Goal: Communication & Community: Answer question/provide support

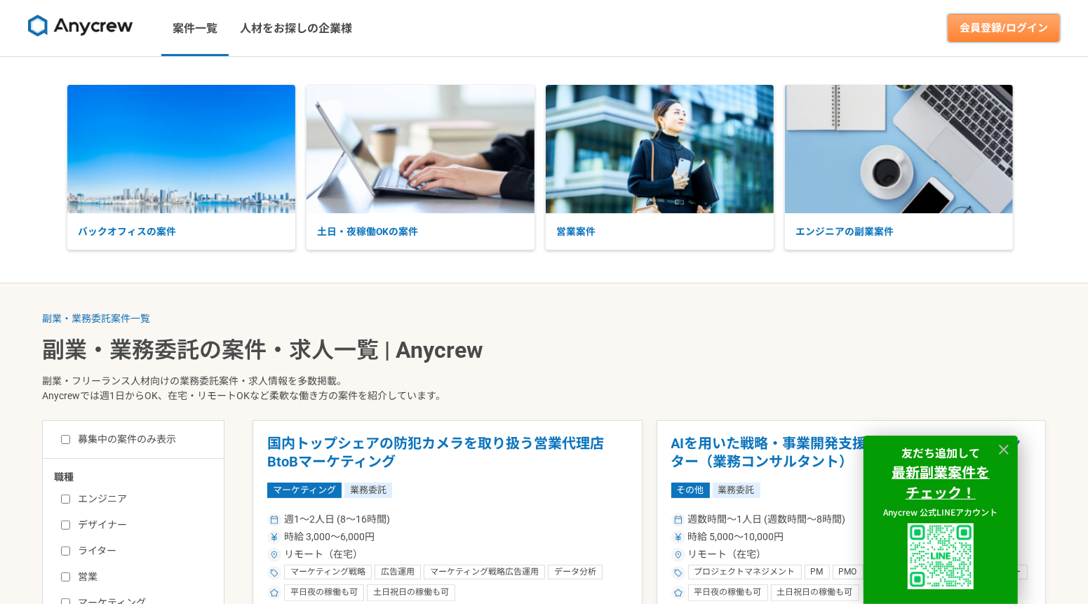
click at [959, 39] on link "会員登録/ログイン" at bounding box center [1004, 28] width 112 height 28
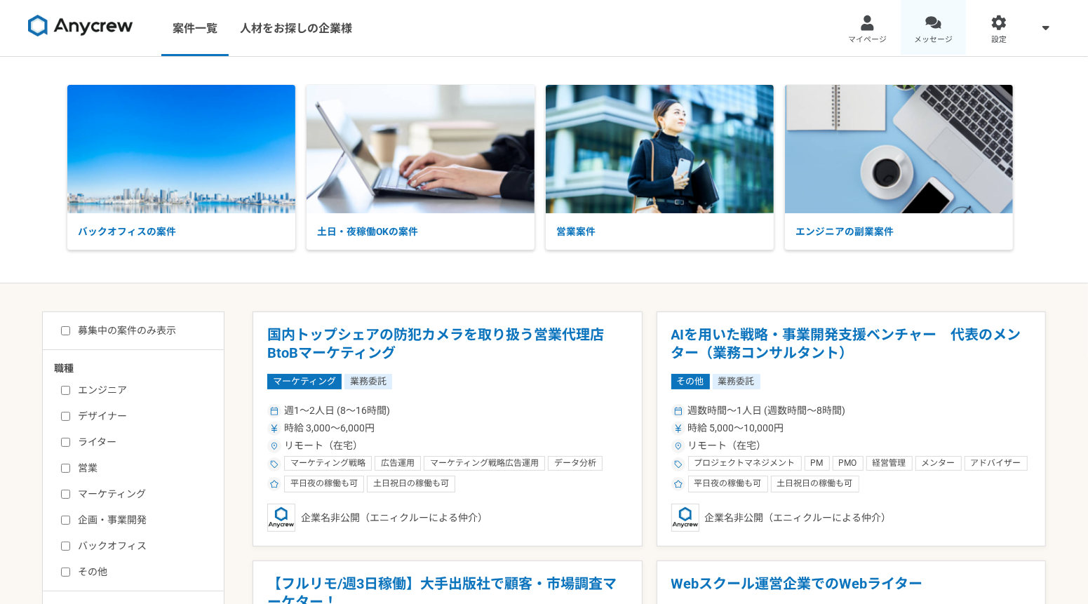
click at [926, 34] on span "メッセージ" at bounding box center [933, 39] width 39 height 11
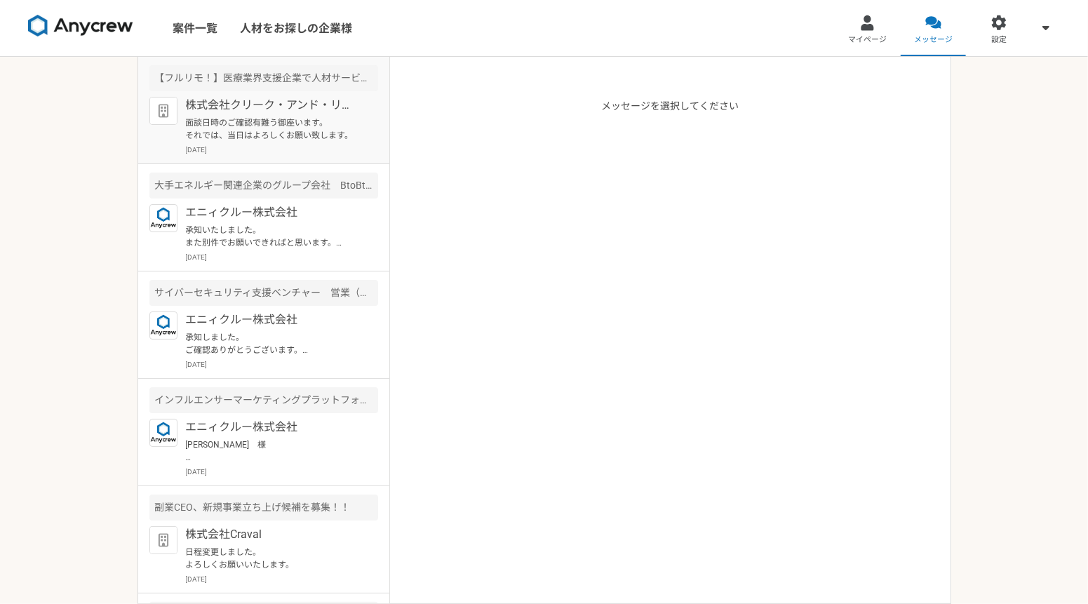
click at [262, 133] on p "面談日時のご確認有難う御座います。 それでは、当日はよろしくお願い致します。" at bounding box center [272, 128] width 173 height 25
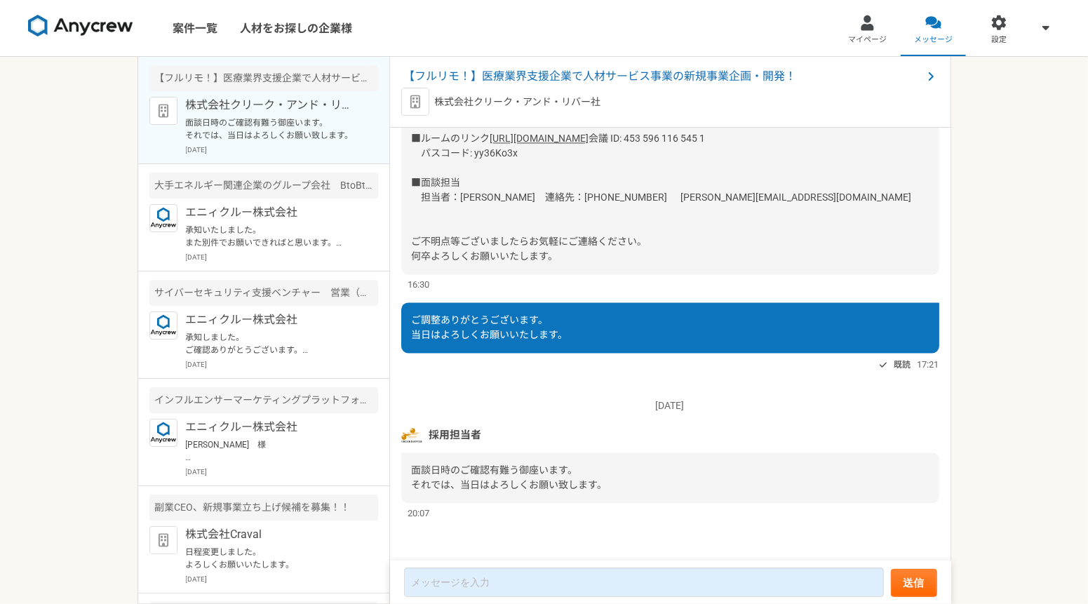
scroll to position [2484, 0]
click at [228, 436] on p "エニィクルー株式会社" at bounding box center [272, 427] width 173 height 17
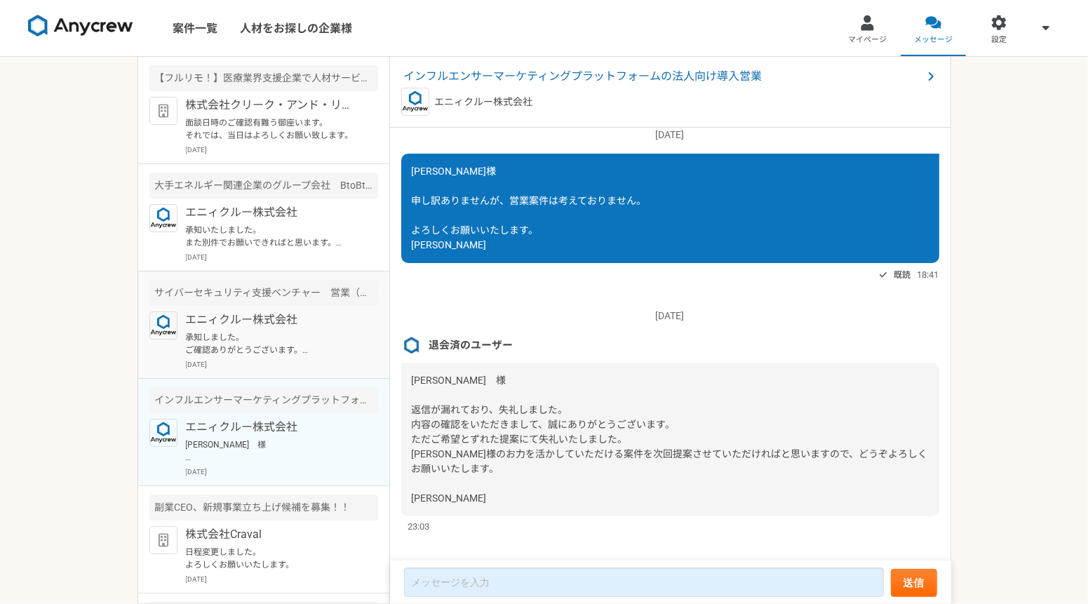
scroll to position [366, 0]
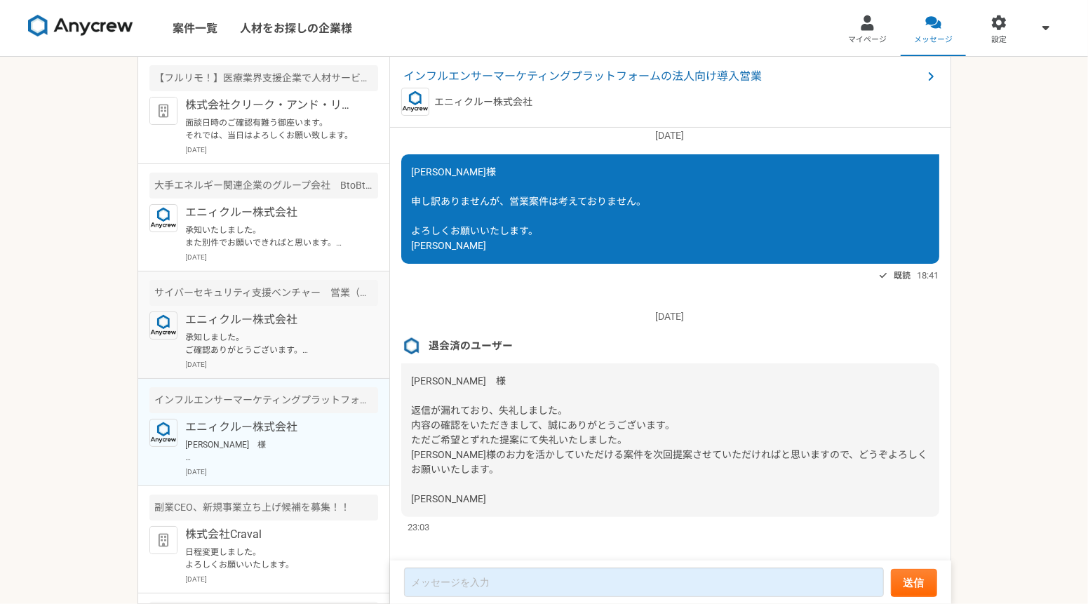
click at [236, 356] on p "承知しました。 ご確認ありがとうございます。 ぜひ、また別件でご相談できればと思いますので、引き続き、宜しくお願いいたします。" at bounding box center [272, 343] width 173 height 25
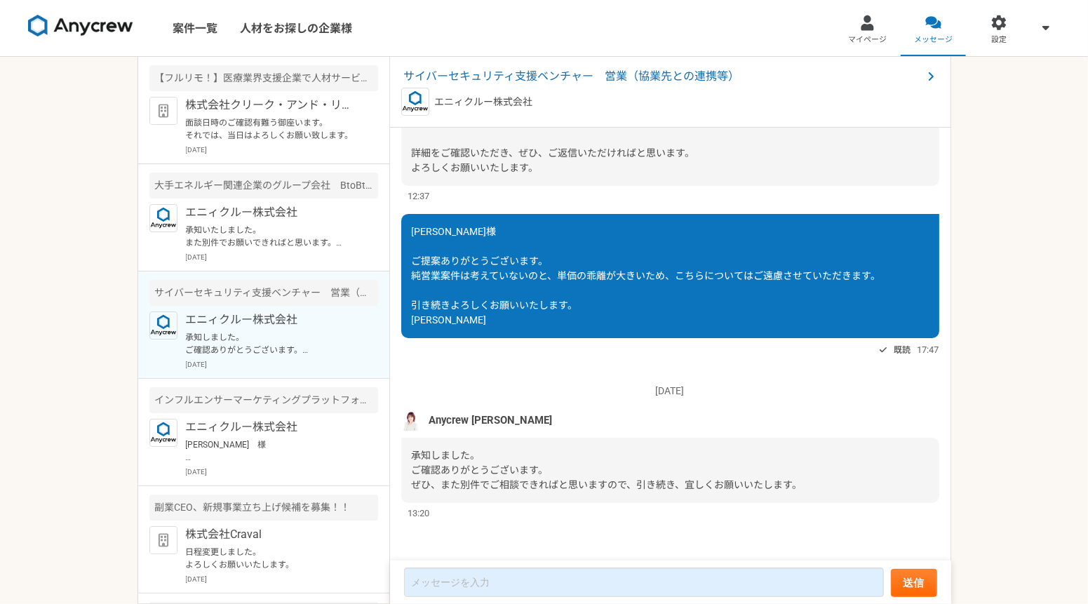
scroll to position [146, 0]
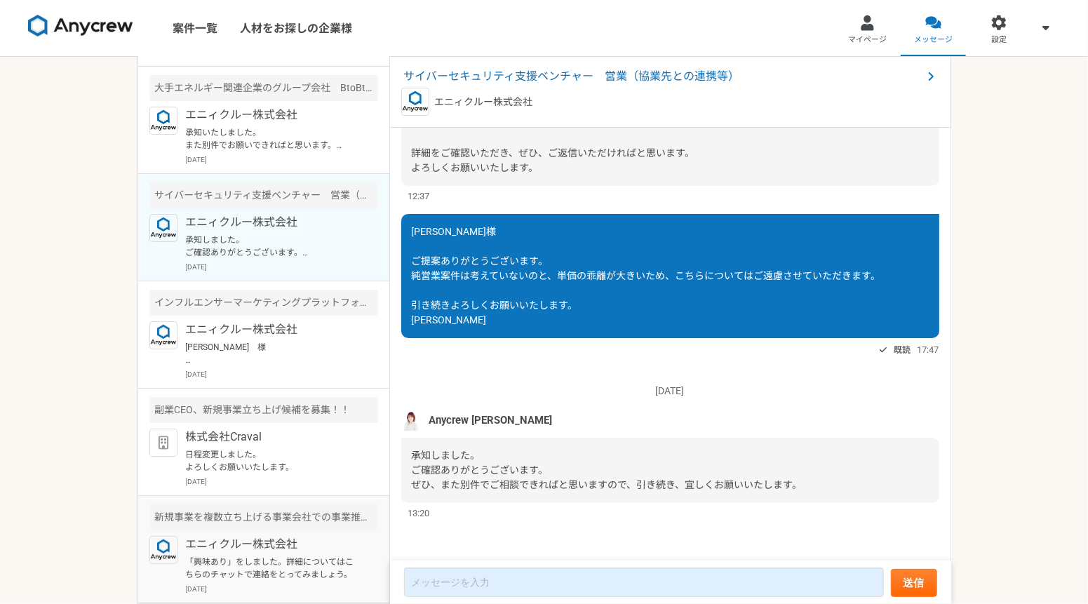
click at [293, 558] on p "「興味あり」をしました。詳細についてはこちらのチャットで連絡をとってみましょう。" at bounding box center [272, 568] width 173 height 25
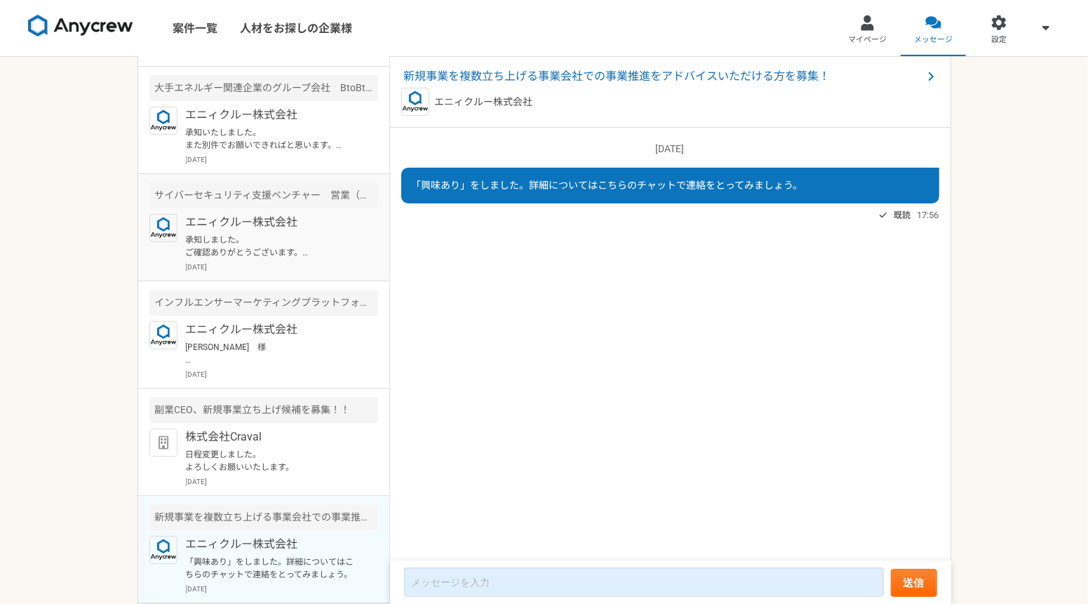
click at [226, 262] on p "[DATE]" at bounding box center [282, 267] width 192 height 11
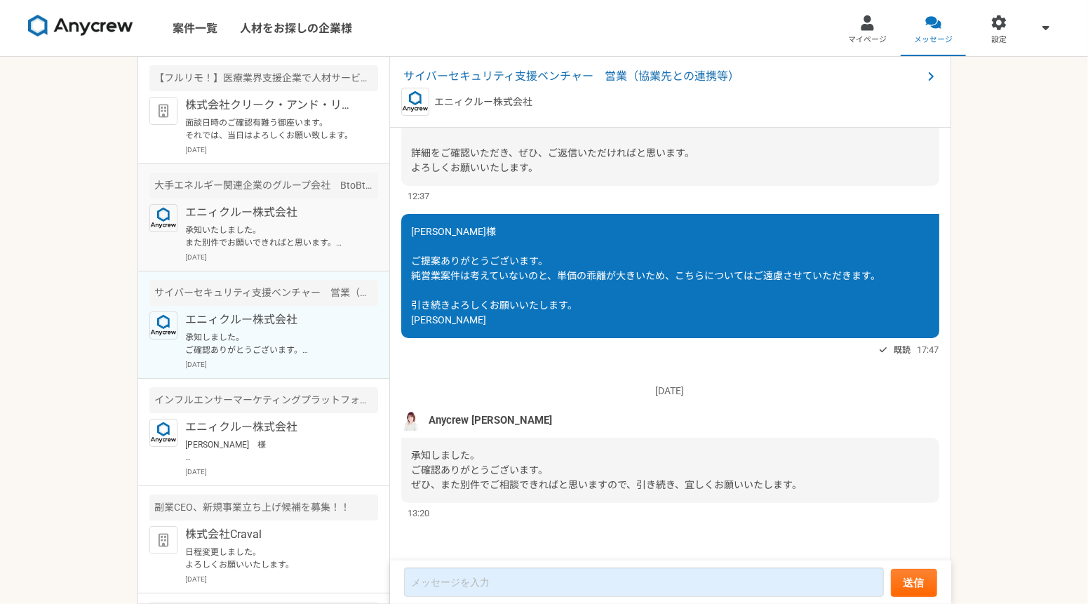
click at [244, 221] on p "エニィクルー株式会社" at bounding box center [272, 212] width 173 height 17
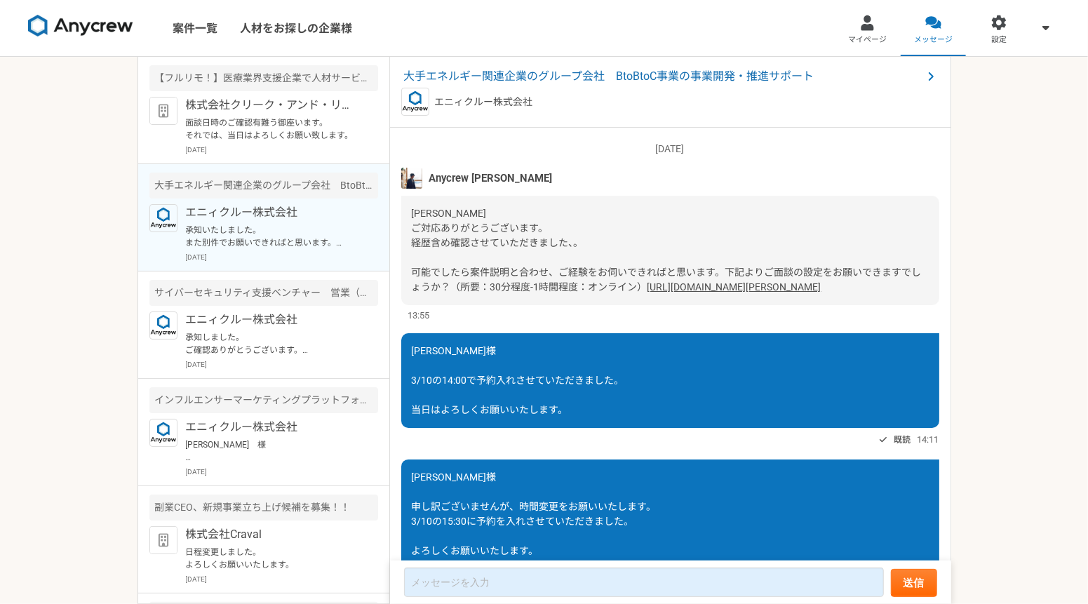
scroll to position [1058, 0]
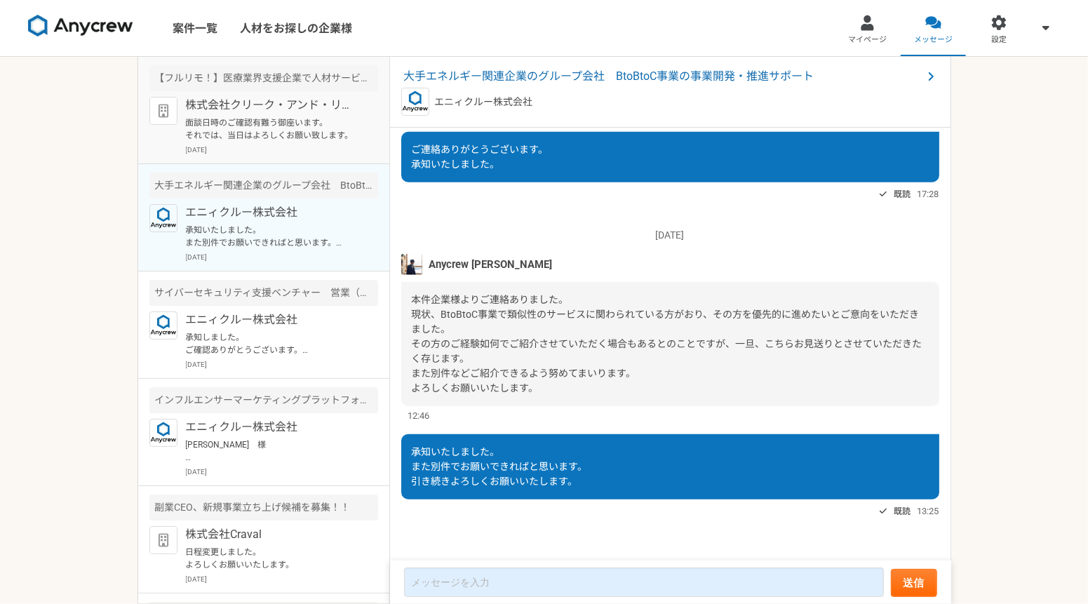
click at [249, 141] on p "面談日時のご確認有難う御座います。 それでは、当日はよろしくお願い致します。" at bounding box center [272, 128] width 173 height 25
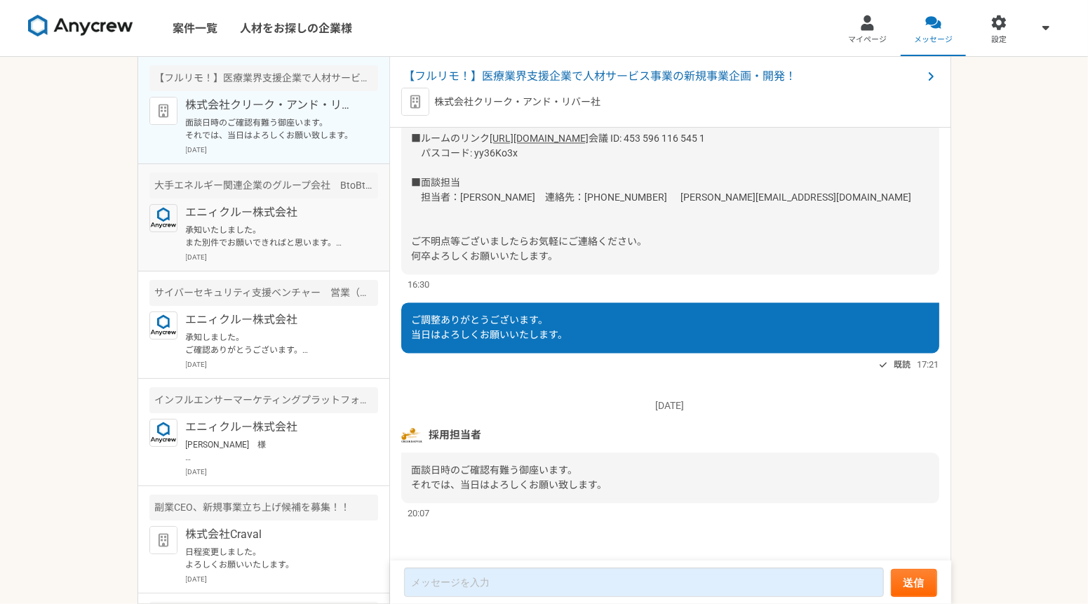
click at [249, 221] on p "エニィクルー株式会社" at bounding box center [272, 212] width 173 height 17
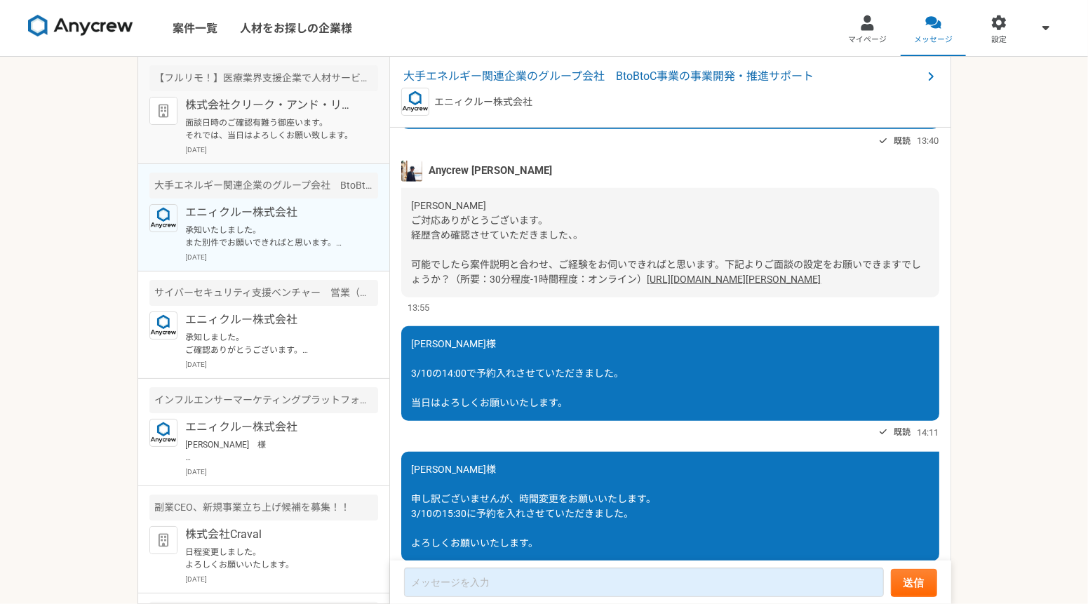
click at [210, 98] on p "株式会社クリーク・アンド・リバー社" at bounding box center [272, 105] width 173 height 17
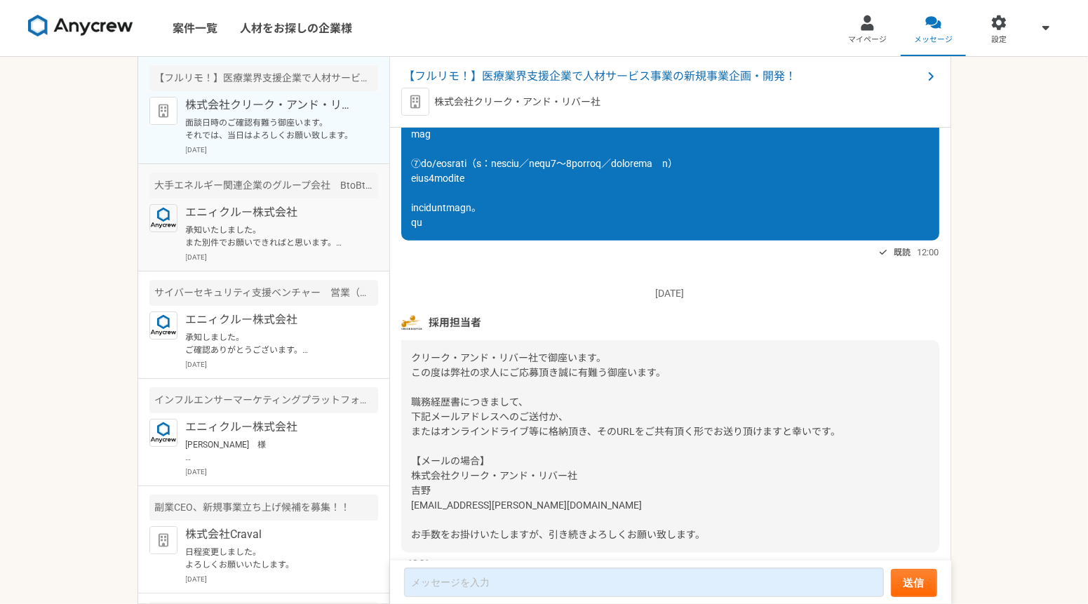
scroll to position [2484, 0]
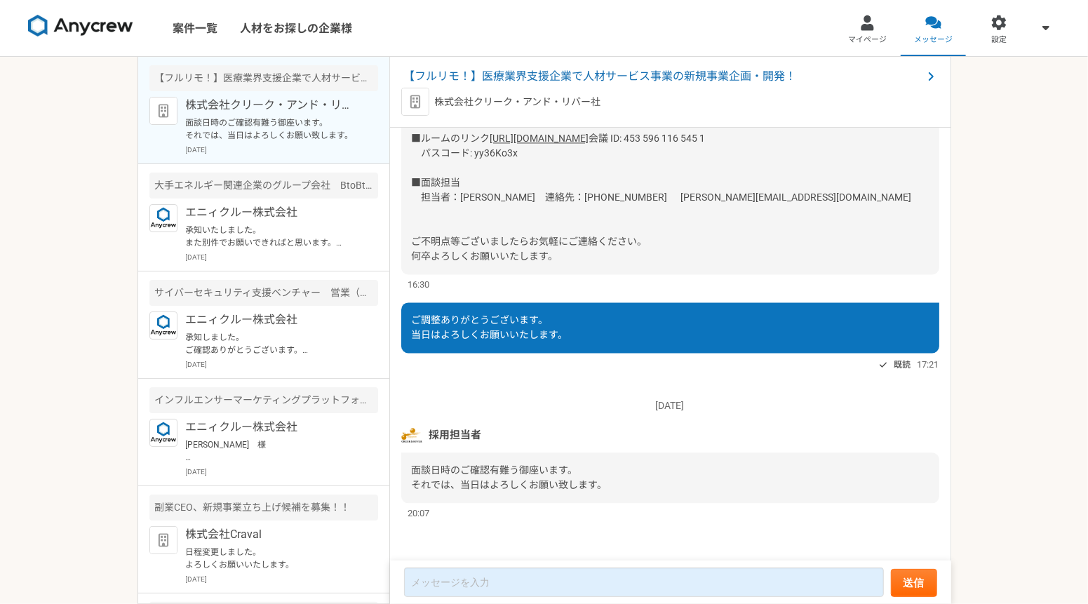
click at [81, 225] on div "案件一覧 人材をお探しの企業様 マイページ メッセージ 設定 【フルリモ！】医療業界支援企業で人材サービス事業の新規事業企画・開発！ 株式会社クリーク・アンド…" at bounding box center [544, 302] width 1088 height 604
click at [1044, 199] on div "案件一覧 人材をお探しの企業様 マイページ メッセージ 設定 【フルリモ！】医療業界支援企業で人材サービス事業の新規事業企画・開発！ 株式会社クリーク・アンド…" at bounding box center [544, 302] width 1088 height 604
